Goal: Register for event/course

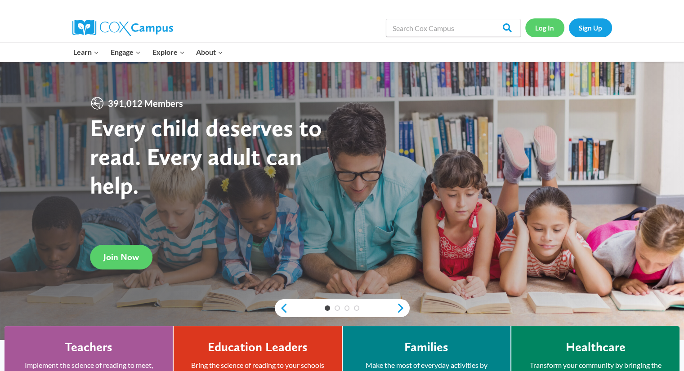
click at [541, 22] on link "Log In" at bounding box center [544, 27] width 39 height 18
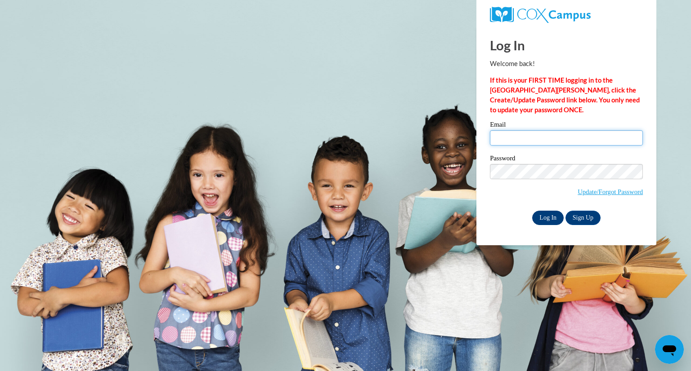
type input "[EMAIL_ADDRESS][DOMAIN_NAME]"
click at [544, 223] on input "Log In" at bounding box center [547, 218] width 31 height 14
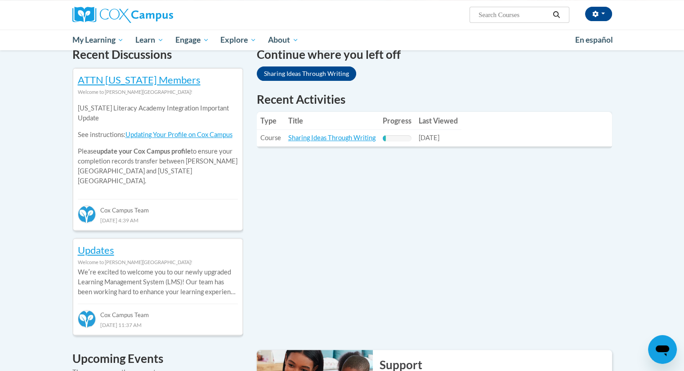
scroll to position [284, 0]
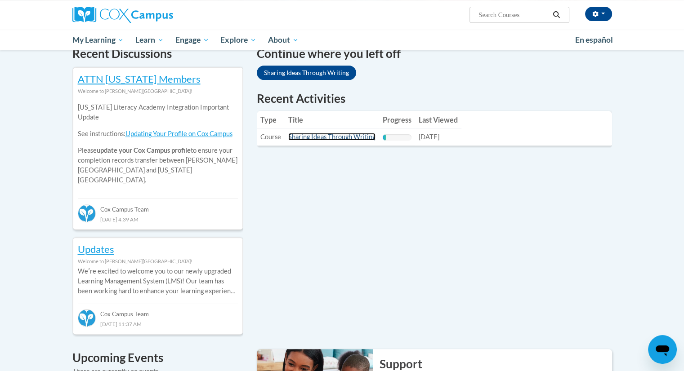
click at [353, 135] on link "Sharing Ideas Through Writing" at bounding box center [331, 137] width 87 height 8
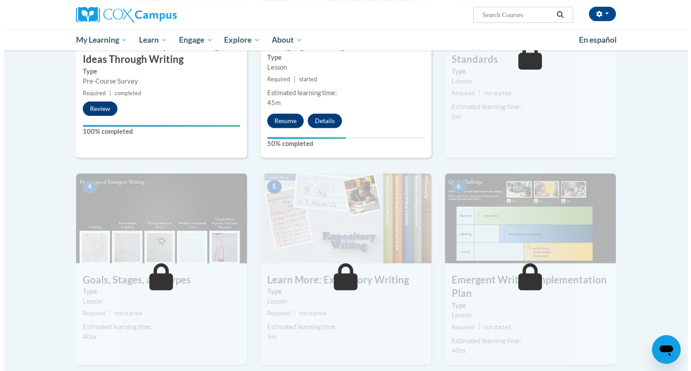
scroll to position [299, 0]
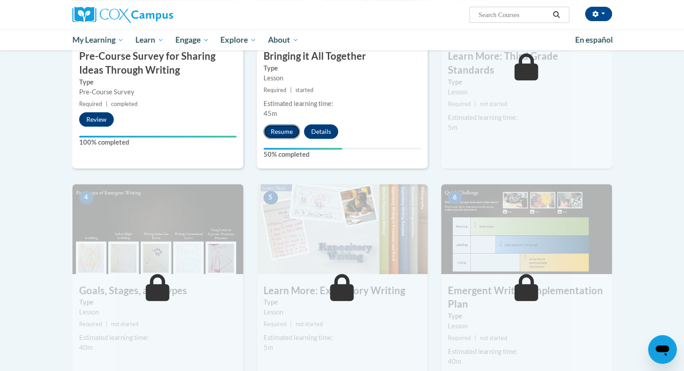
click at [275, 127] on button "Resume" at bounding box center [282, 132] width 36 height 14
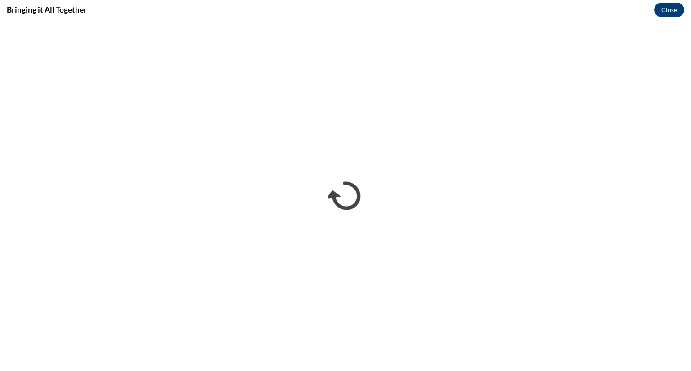
scroll to position [0, 0]
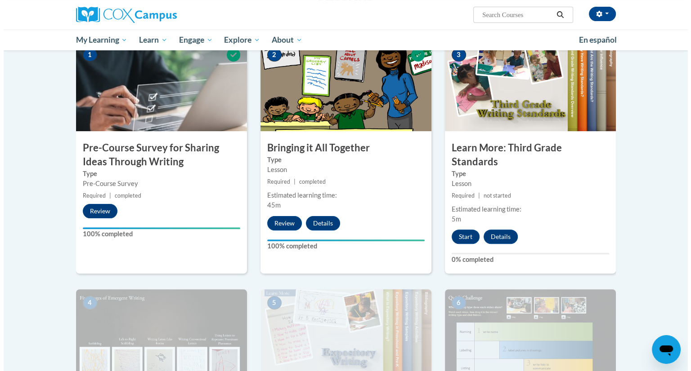
scroll to position [209, 0]
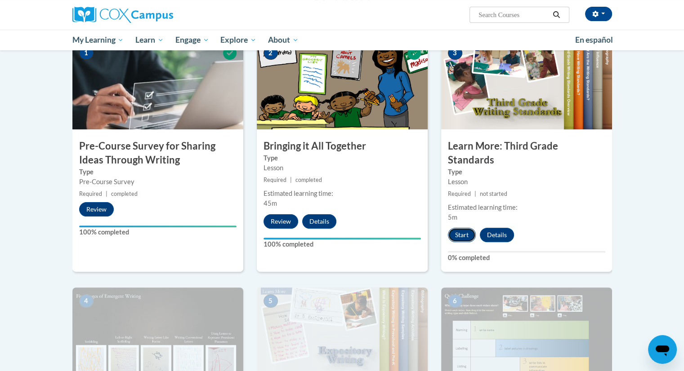
click at [464, 228] on button "Start" at bounding box center [462, 235] width 28 height 14
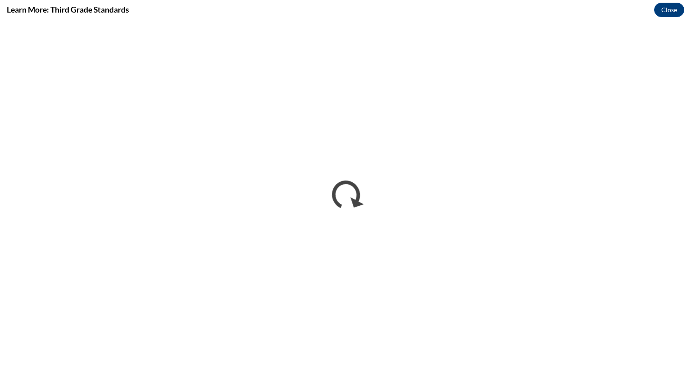
scroll to position [0, 0]
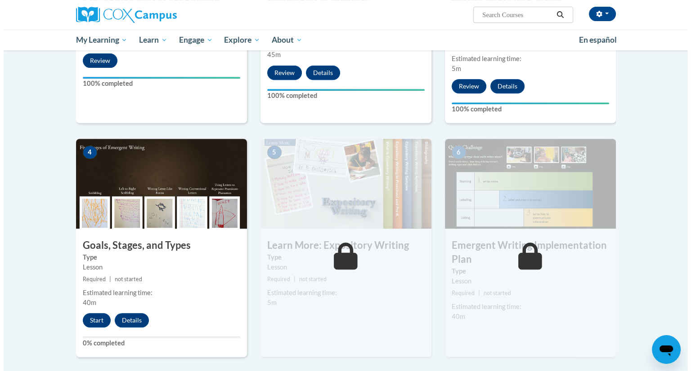
scroll to position [365, 0]
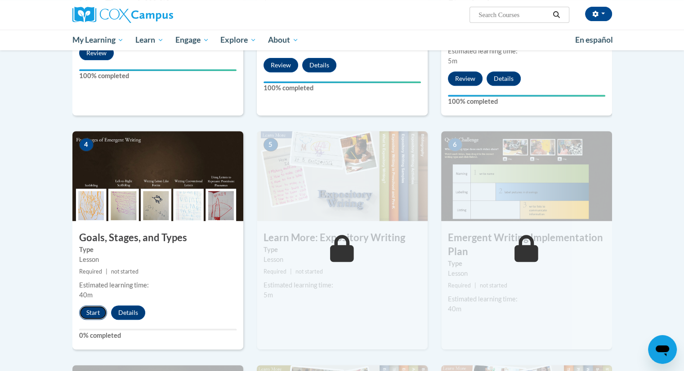
click at [96, 306] on button "Start" at bounding box center [93, 313] width 28 height 14
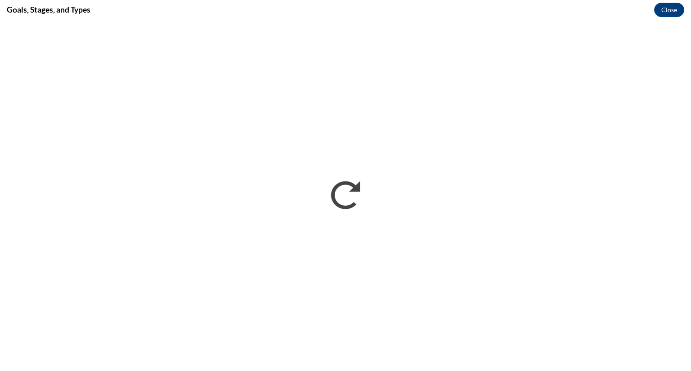
scroll to position [0, 0]
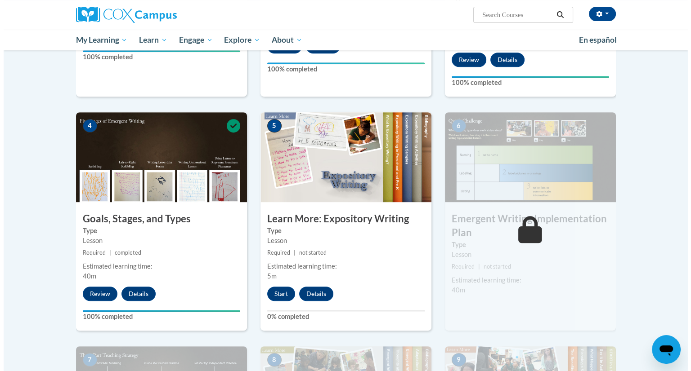
scroll to position [387, 0]
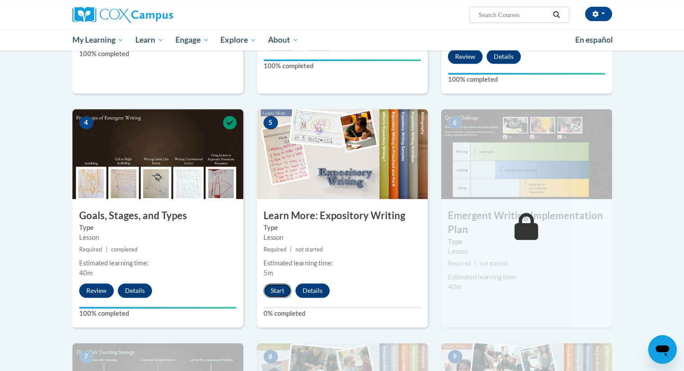
click at [286, 284] on button "Start" at bounding box center [278, 291] width 28 height 14
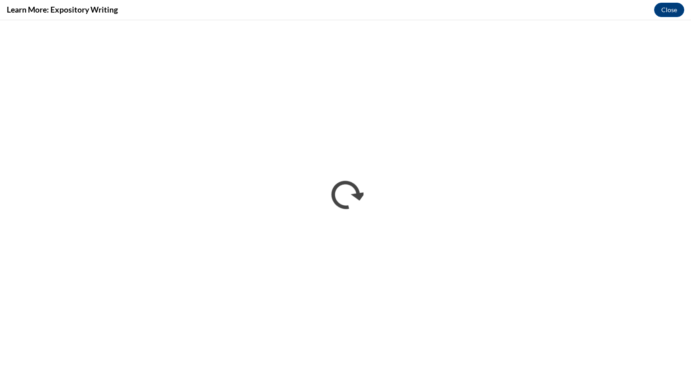
scroll to position [0, 0]
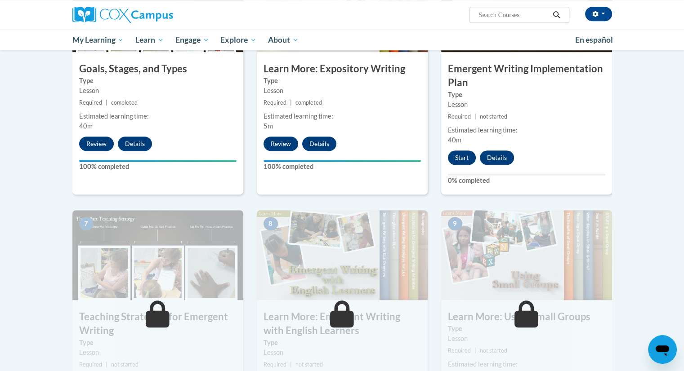
scroll to position [548, 0]
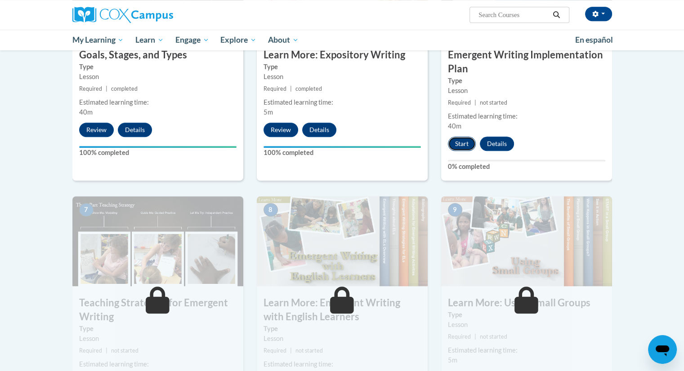
click at [464, 137] on button "Start" at bounding box center [462, 144] width 28 height 14
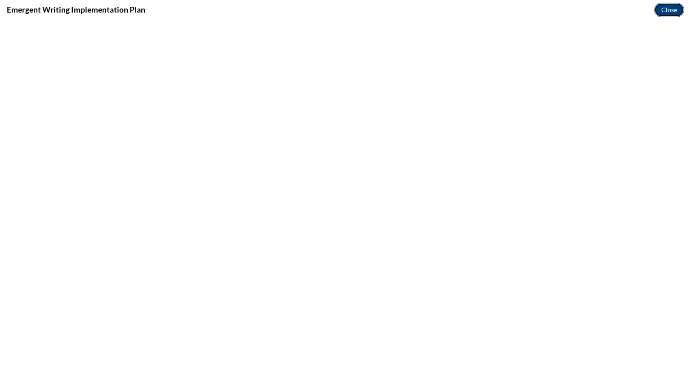
click at [669, 5] on button "Close" at bounding box center [669, 10] width 30 height 14
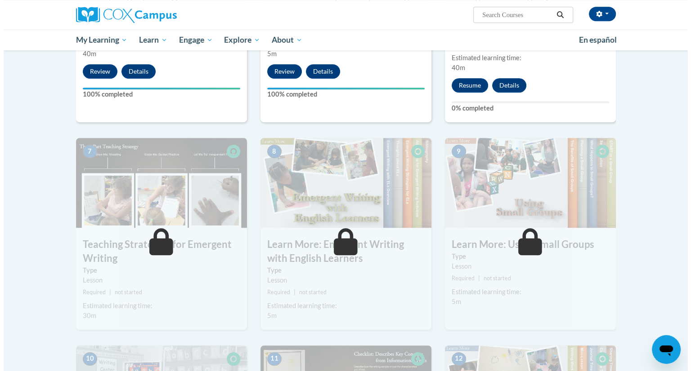
scroll to position [572, 0]
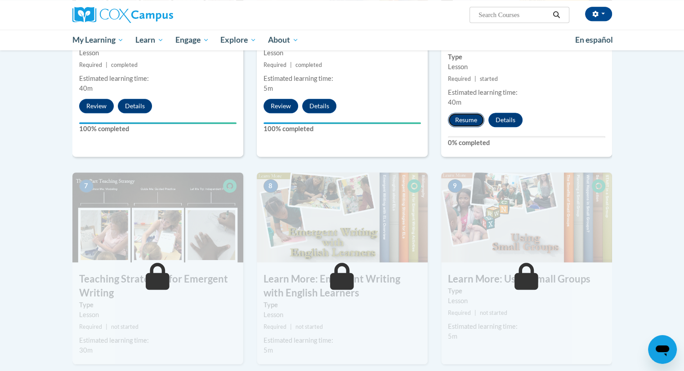
click at [471, 113] on button "Resume" at bounding box center [466, 120] width 36 height 14
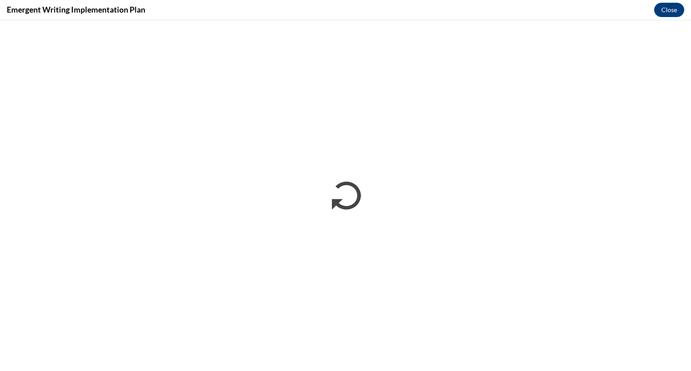
scroll to position [0, 0]
